Goal: Task Accomplishment & Management: Manage account settings

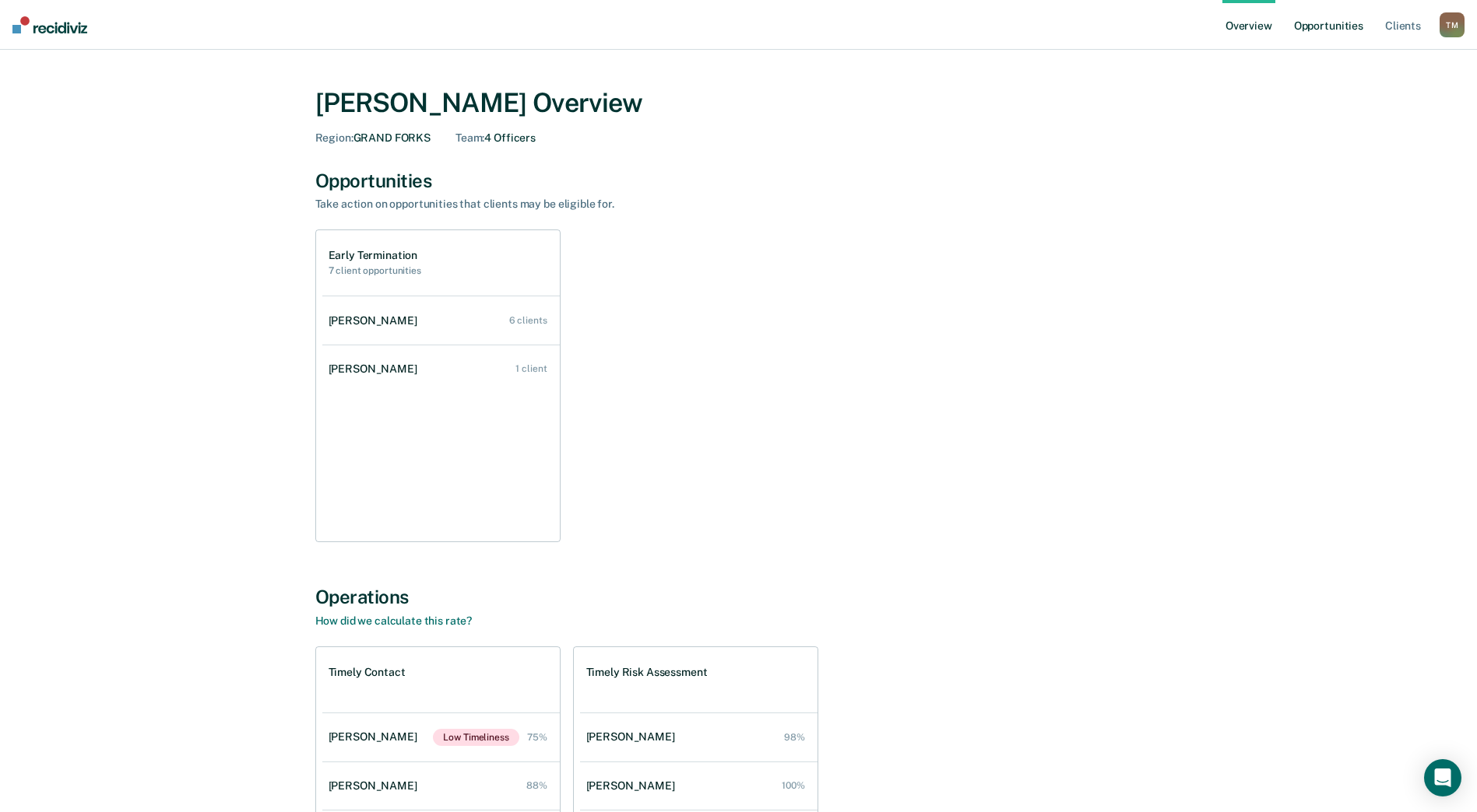
click at [1316, 23] on link "Opportunities" at bounding box center [1328, 25] width 76 height 50
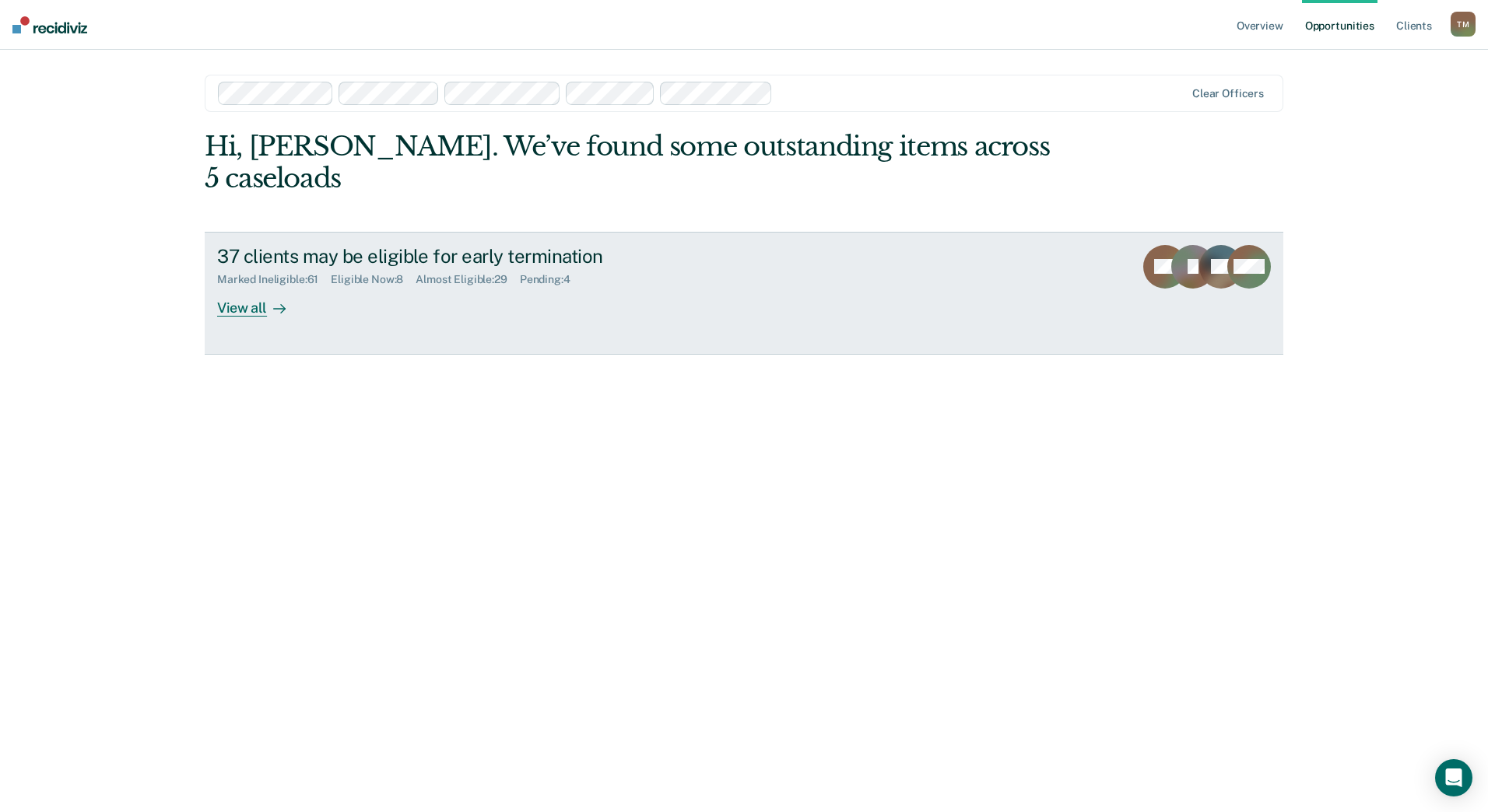
click at [245, 286] on div "View all" at bounding box center [260, 301] width 87 height 31
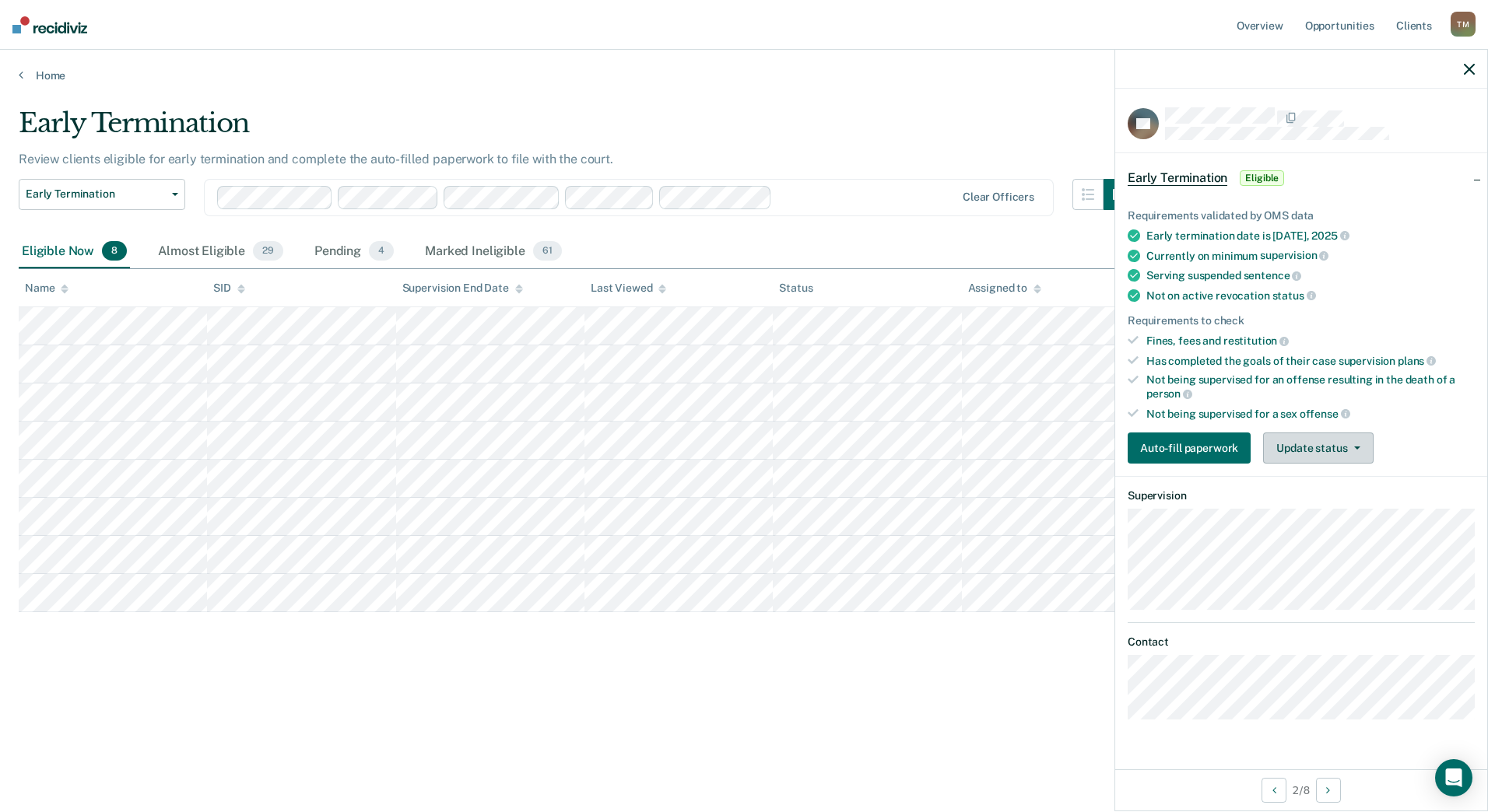
click at [1314, 442] on button "Update status" at bounding box center [1317, 447] width 110 height 31
click at [1303, 511] on button "Mark Ineligible" at bounding box center [1338, 511] width 150 height 25
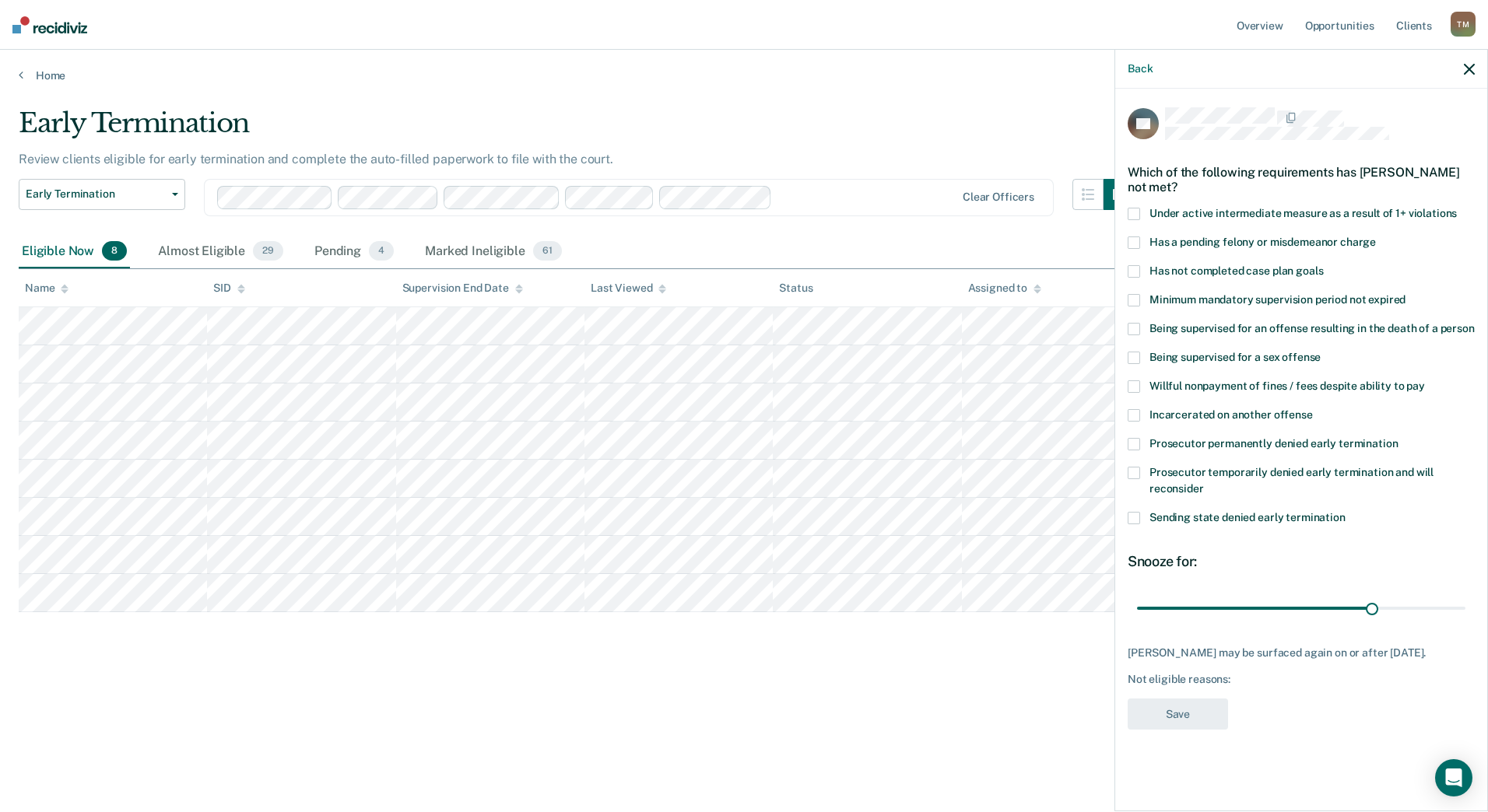
click at [1138, 271] on span at bounding box center [1134, 272] width 12 height 12
drag, startPoint x: 1375, startPoint y: 602, endPoint x: 1465, endPoint y: 605, distance: 90.0
type input "41"
click at [1464, 606] on input "range" at bounding box center [1302, 607] width 329 height 27
click at [1159, 715] on button "Save" at bounding box center [1178, 714] width 100 height 32
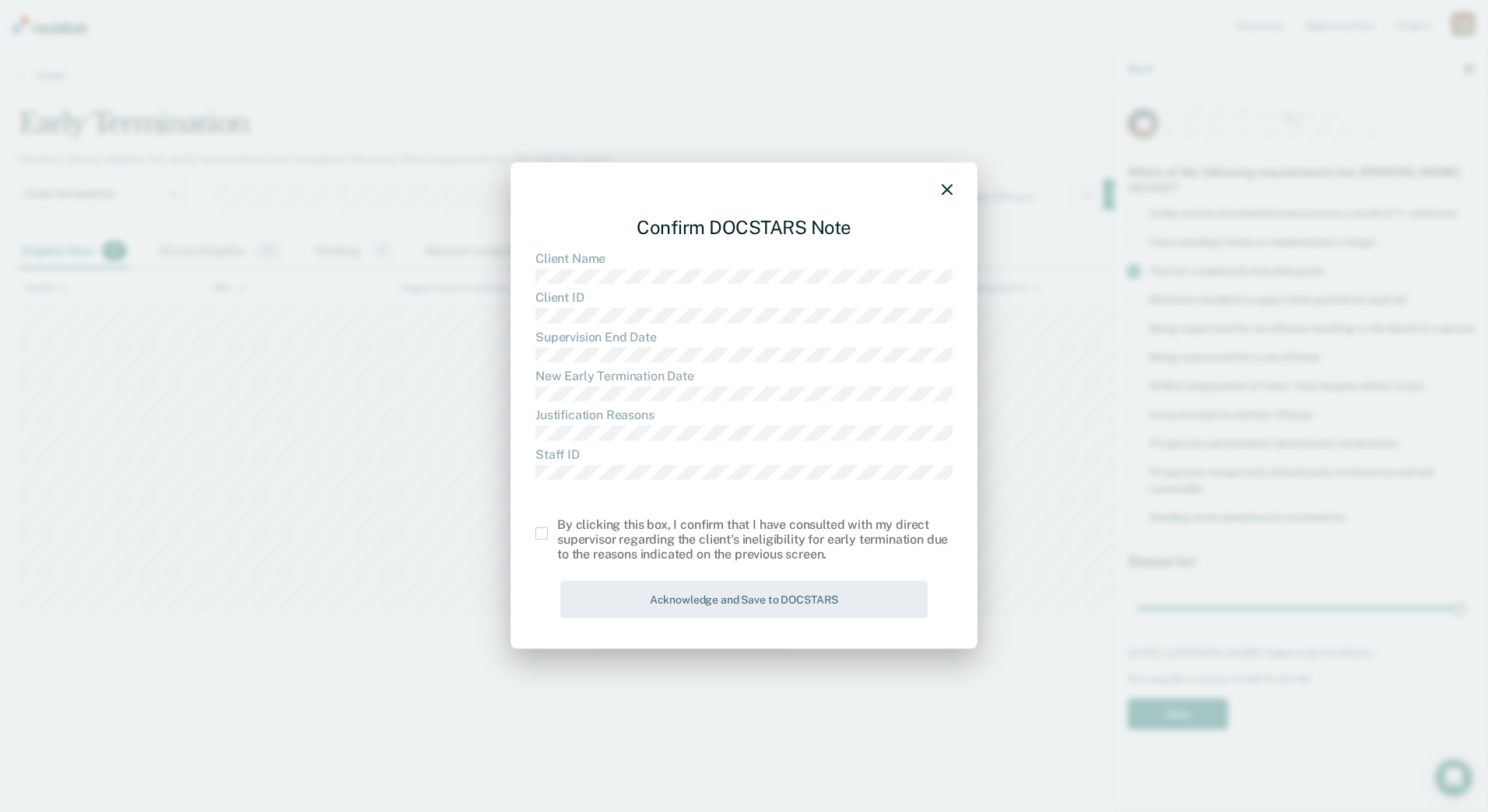
click at [540, 531] on span at bounding box center [541, 533] width 12 height 12
click at [557, 527] on input "checkbox" at bounding box center [557, 527] width 0 height 0
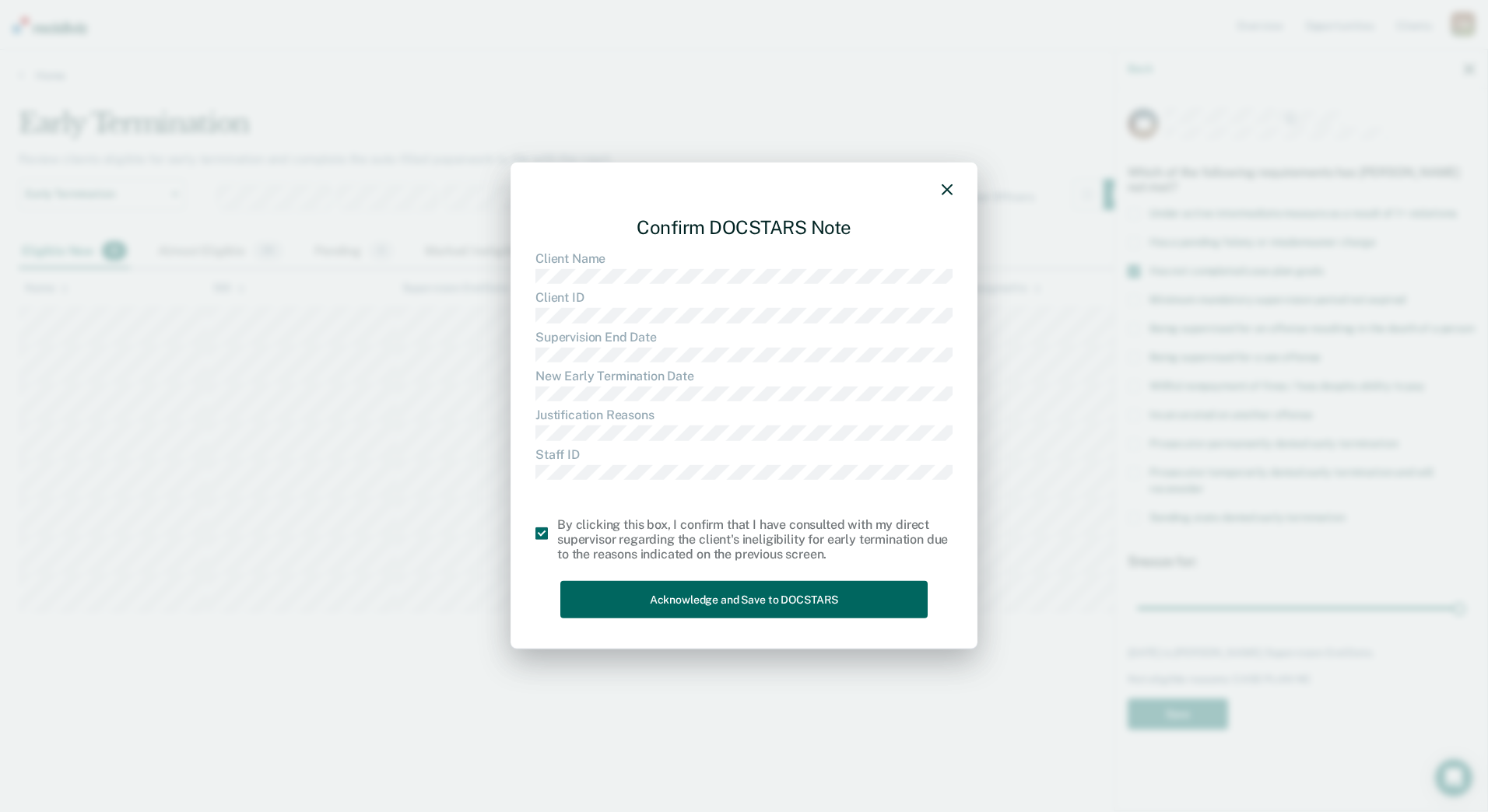
click at [670, 591] on button "Acknowledge and Save to DOCSTARS" at bounding box center [744, 599] width 367 height 38
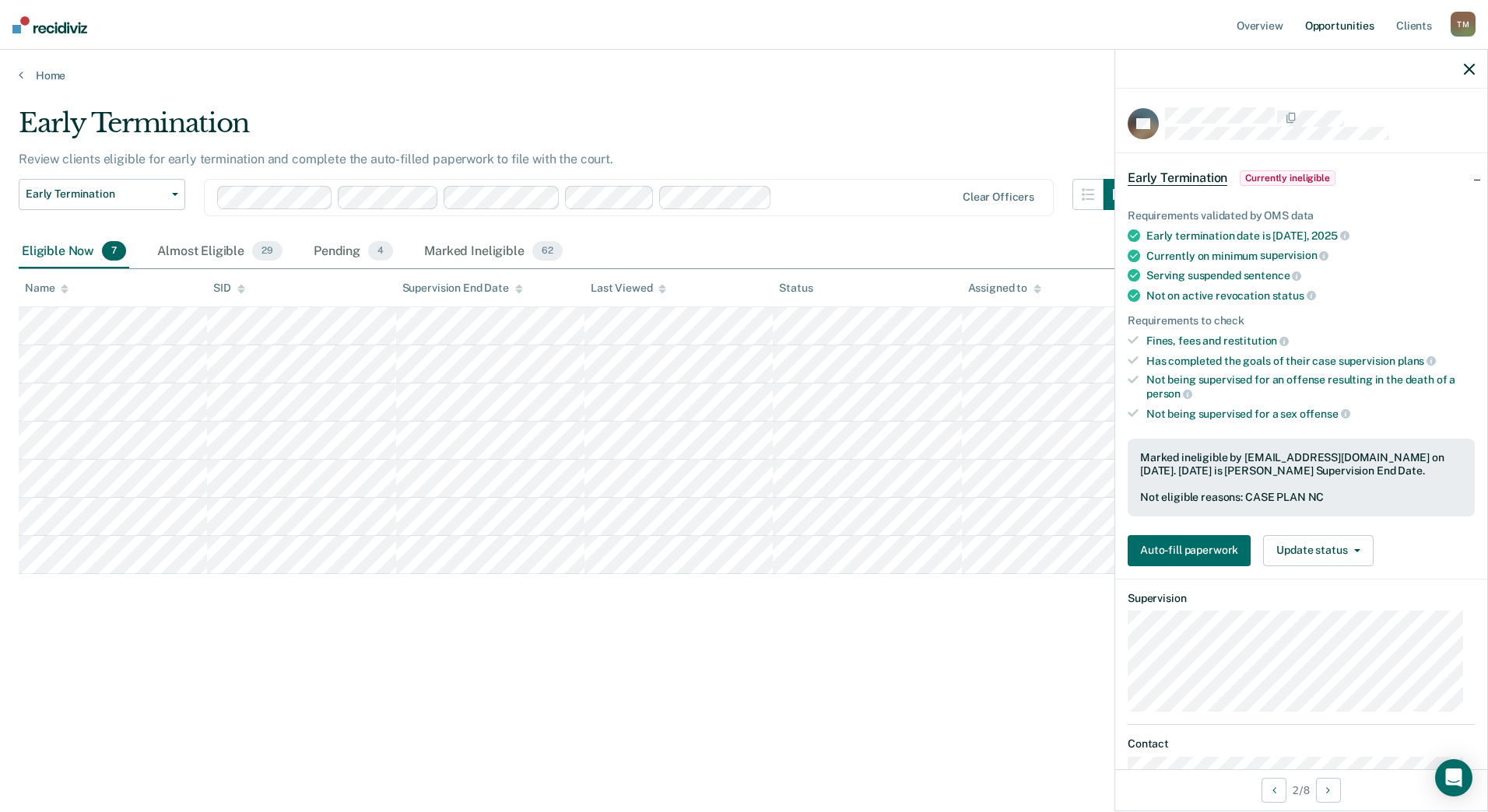
click at [1333, 25] on link "Opportunities" at bounding box center [1339, 25] width 76 height 50
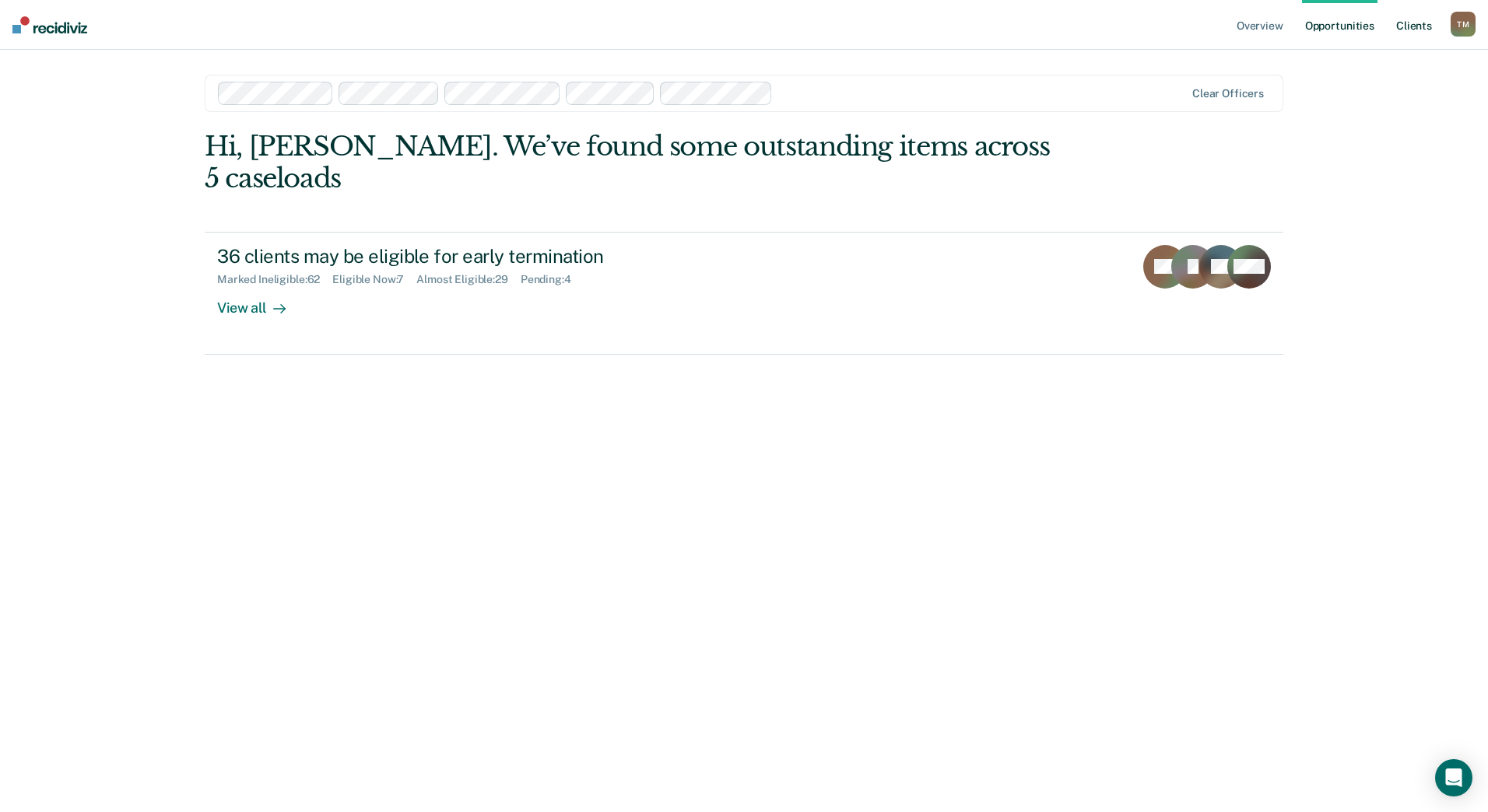
click at [1418, 23] on link "Client s" at bounding box center [1414, 25] width 42 height 50
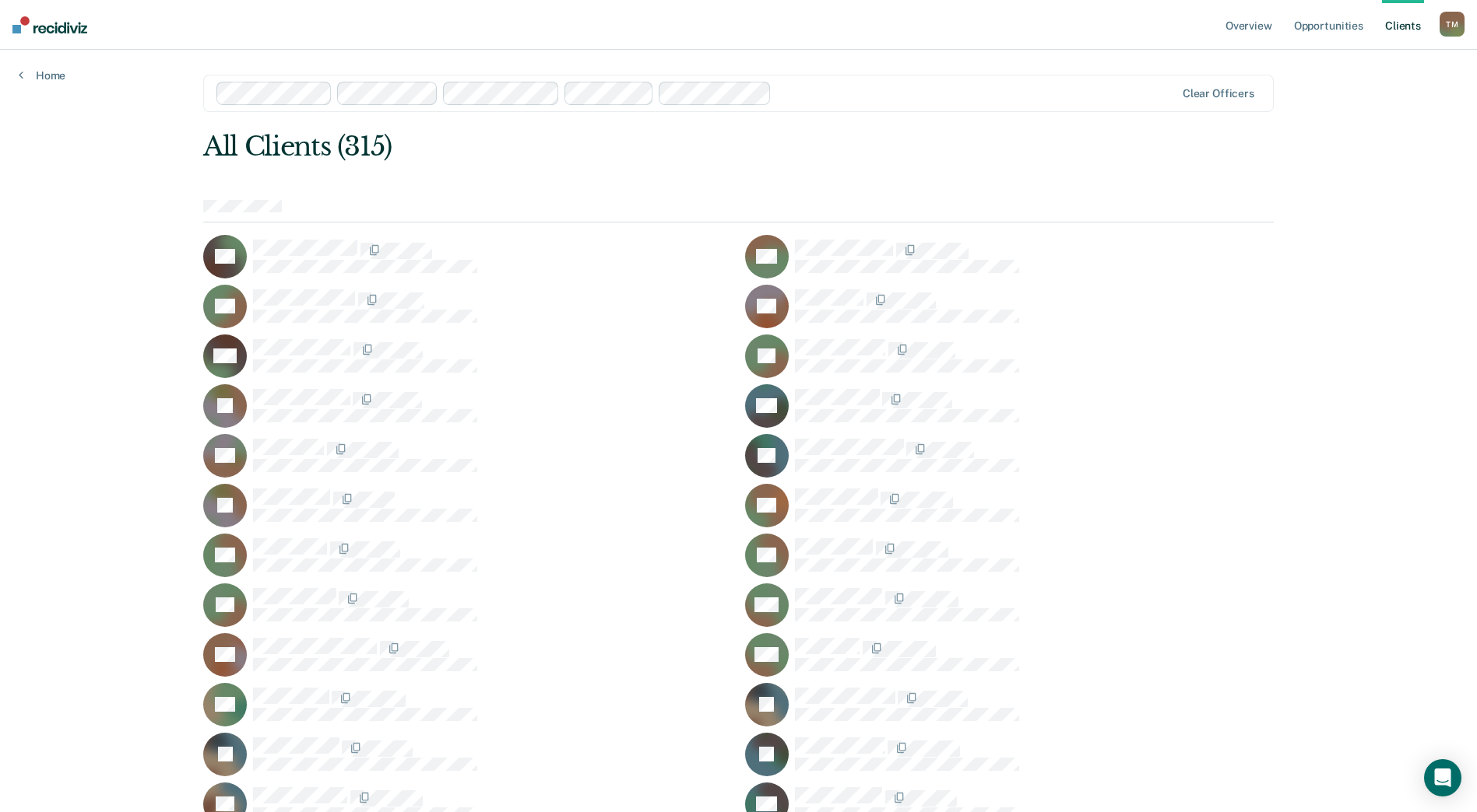
click at [1471, 28] on nav "Overview Opportunities Client s [PERSON_NAME] T M Profile How it works Go to Op…" at bounding box center [738, 25] width 1477 height 50
click at [1459, 30] on div "T M" at bounding box center [1452, 24] width 25 height 25
click at [1379, 100] on link "Go to Operations" at bounding box center [1389, 102] width 126 height 13
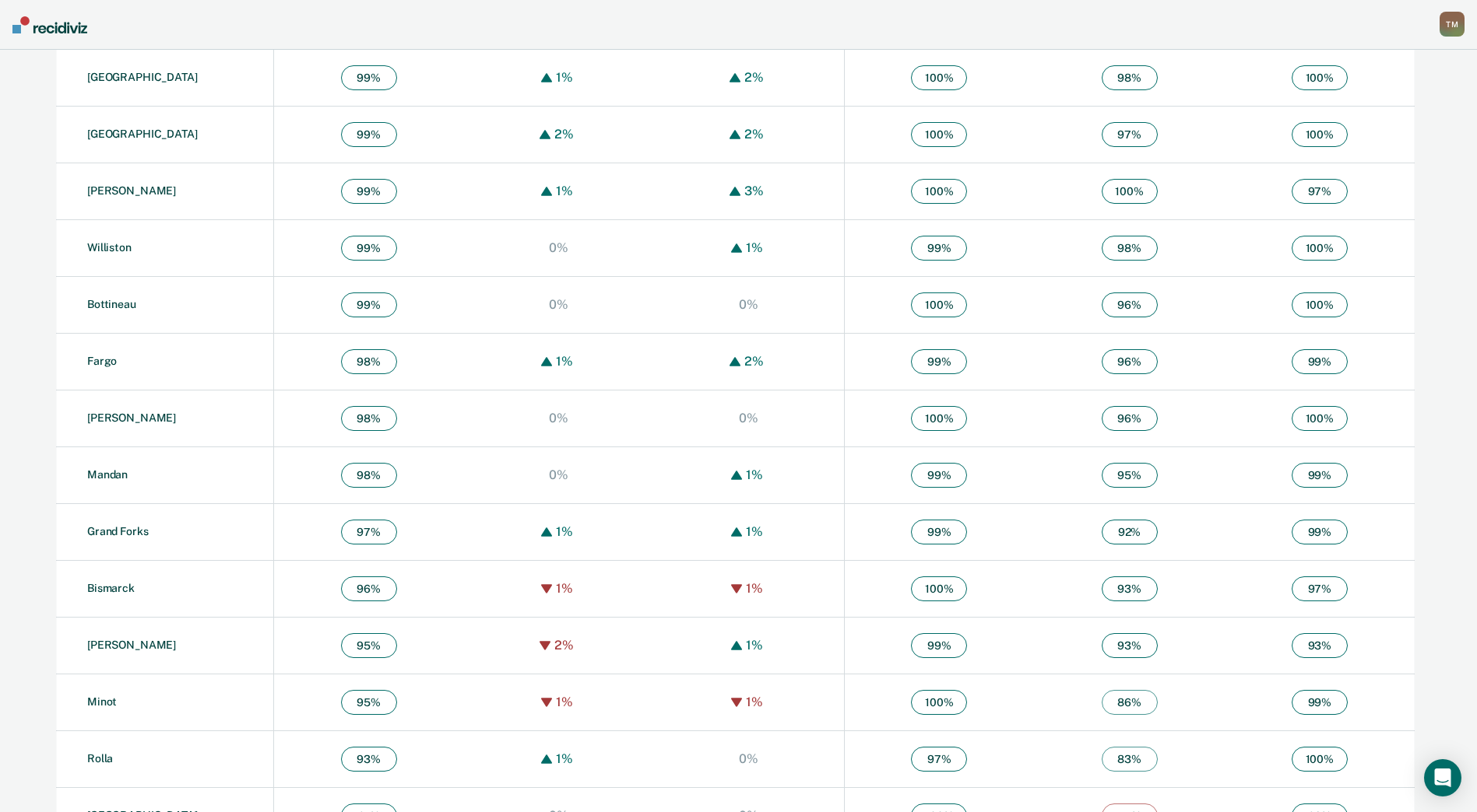
scroll to position [841, 0]
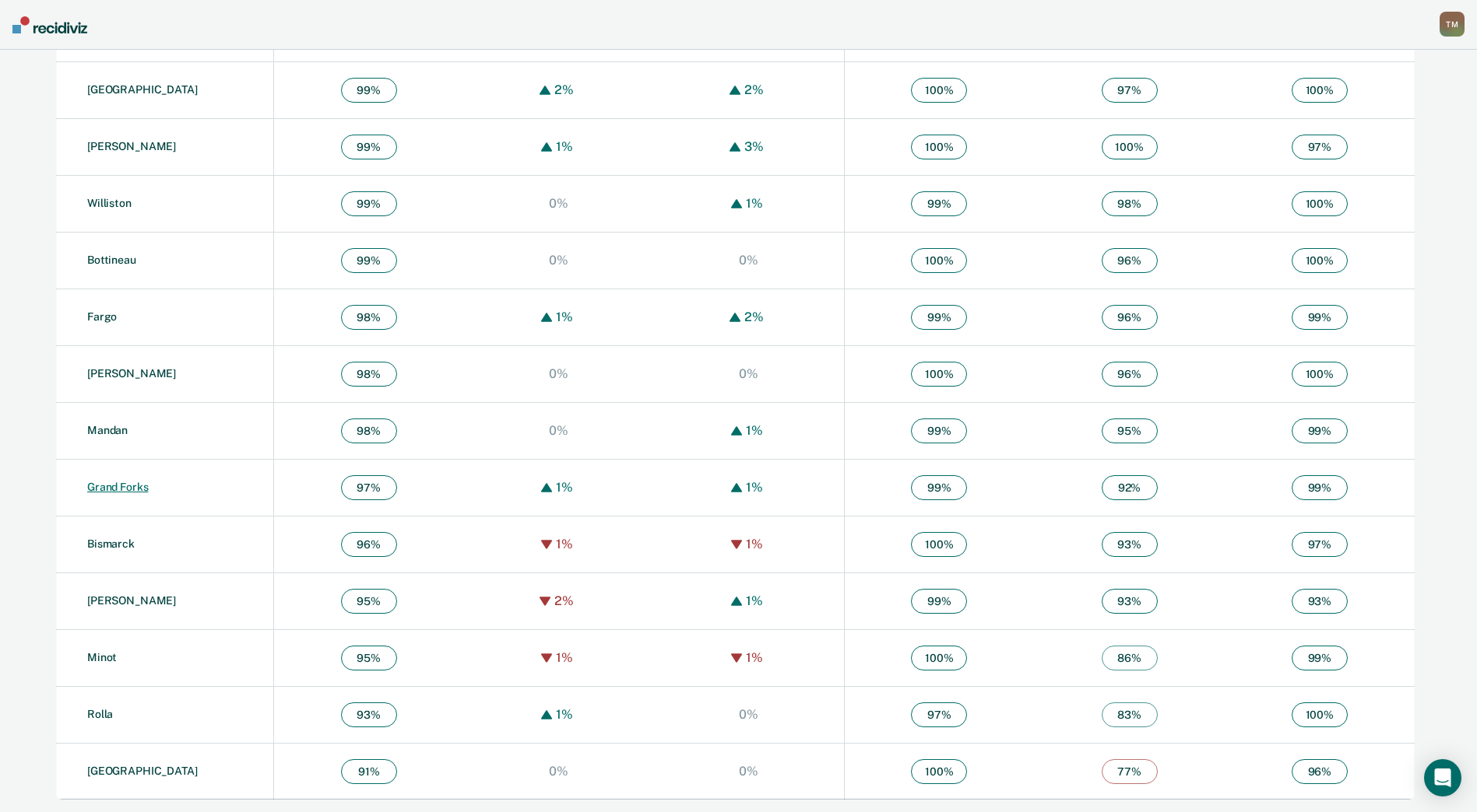
click at [119, 489] on link "Grand Forks" at bounding box center [117, 487] width 61 height 12
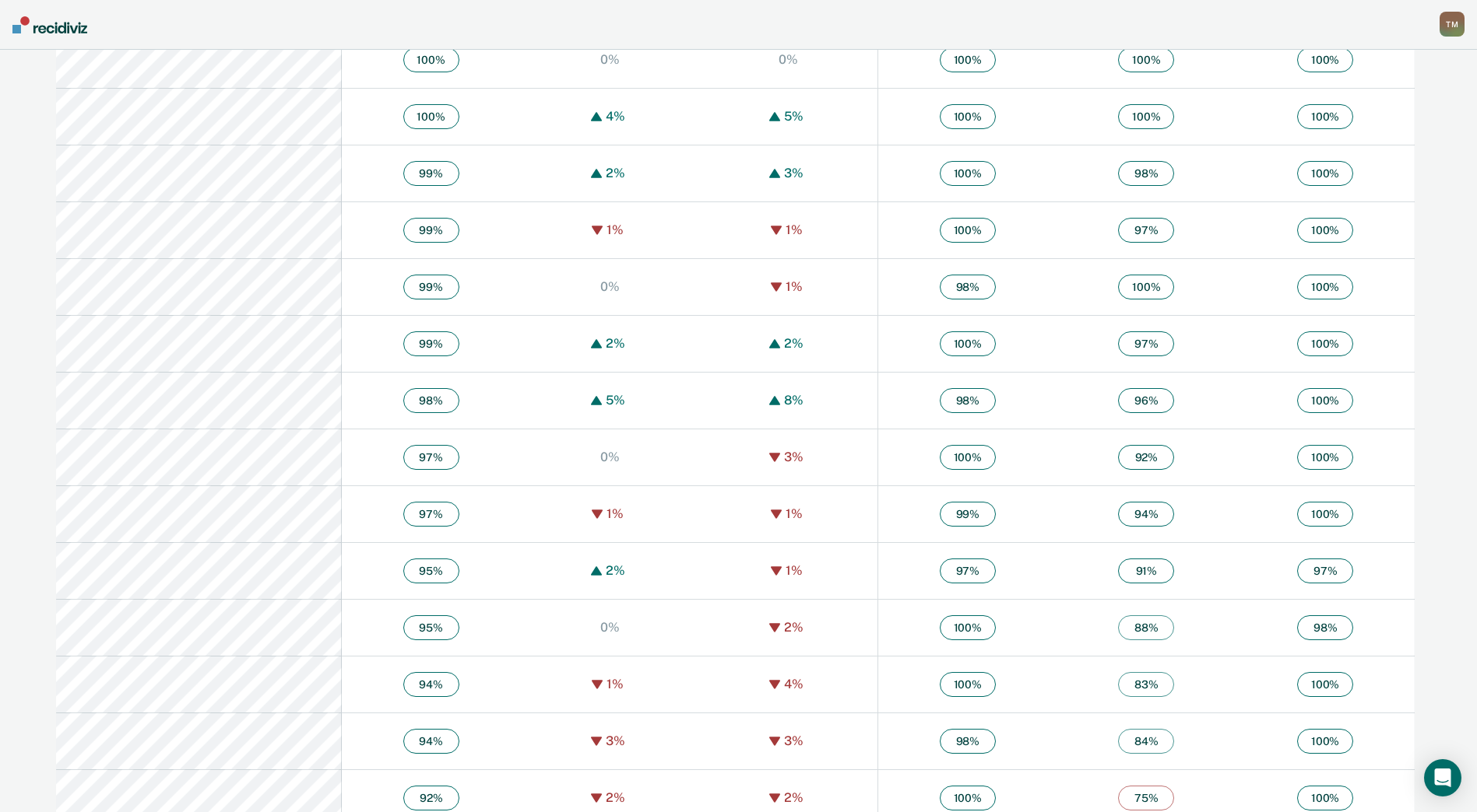
scroll to position [728, 0]
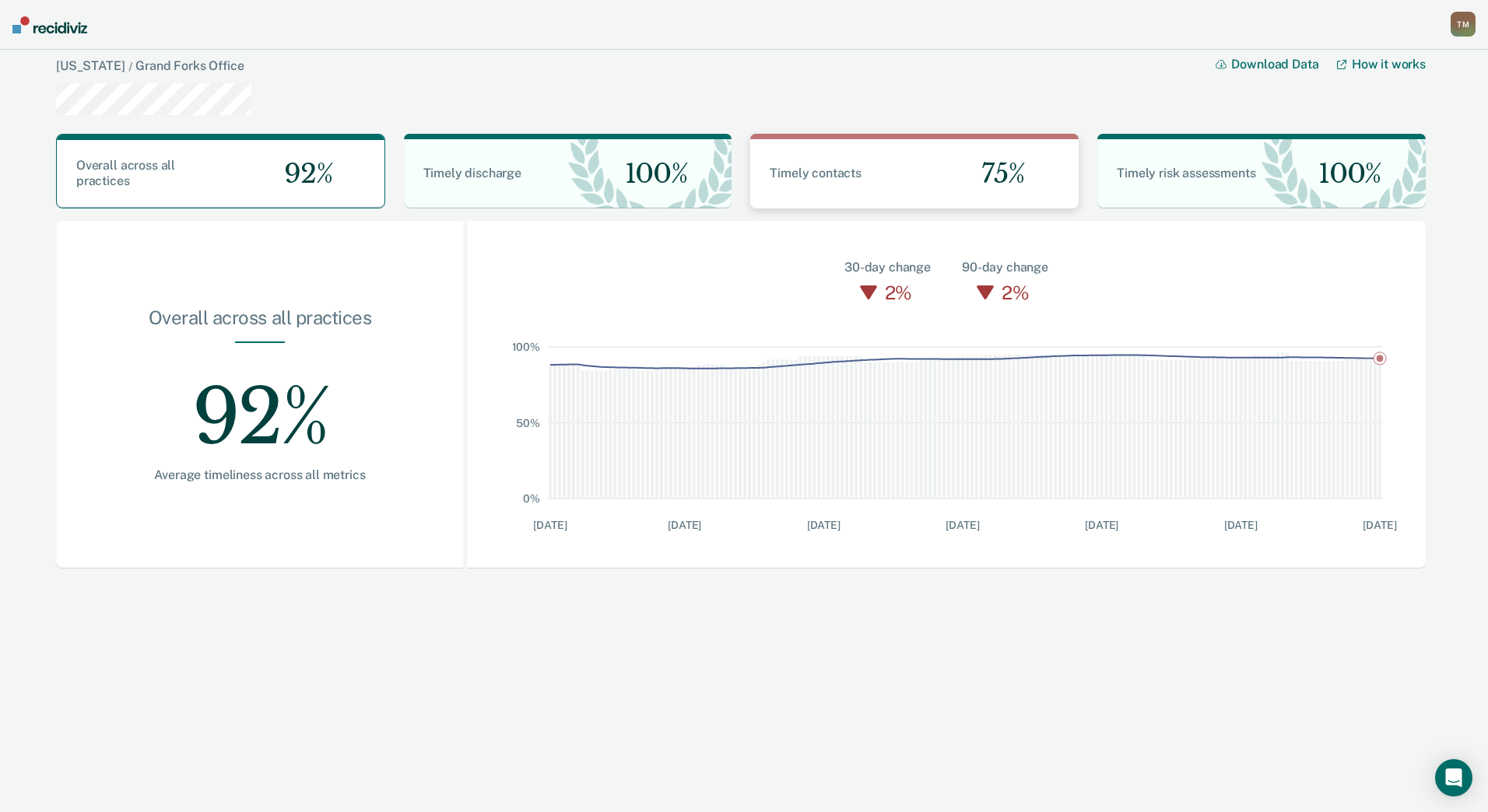
click at [866, 148] on div "Timely contacts 75%" at bounding box center [915, 173] width 329 height 69
